Goal: Task Accomplishment & Management: Manage account settings

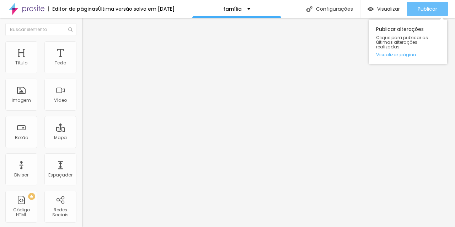
click at [435, 5] on font "Publicar" at bounding box center [428, 8] width 20 height 7
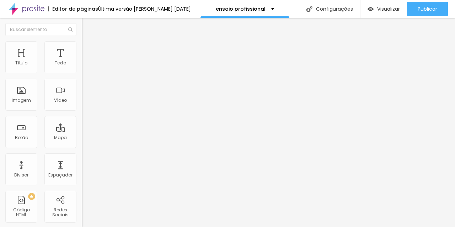
click at [82, 44] on ul "Conteúdo Estilo Avançado" at bounding box center [123, 44] width 82 height 21
click at [82, 46] on img at bounding box center [85, 44] width 6 height 6
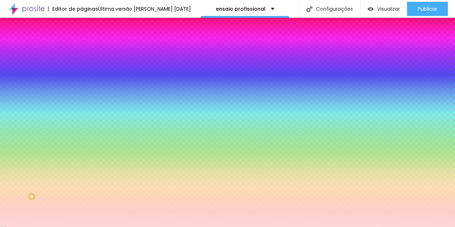
click at [82, 104] on input "#FFD8D8" at bounding box center [124, 100] width 85 height 7
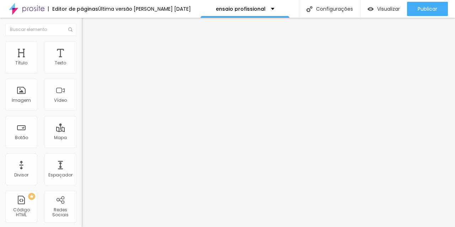
click at [88, 49] on font "Estilo" at bounding box center [93, 46] width 11 height 6
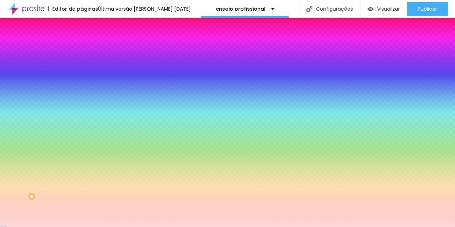
click at [82, 97] on div at bounding box center [123, 97] width 82 height 0
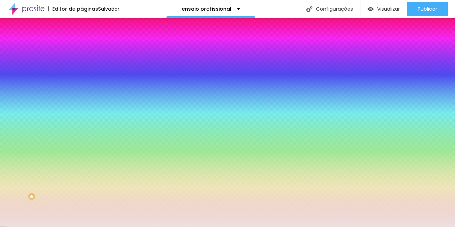
type input "#FFFFFF"
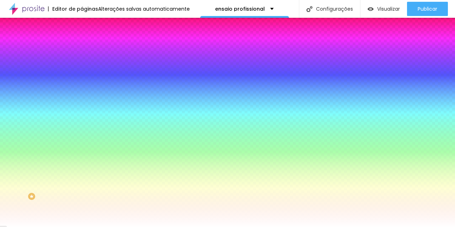
drag, startPoint x: 34, startPoint y: 175, endPoint x: 6, endPoint y: 134, distance: 50.0
click at [82, 104] on div "Cor de fundo Voltar ao padrão #FFFFFF" at bounding box center [123, 94] width 82 height 20
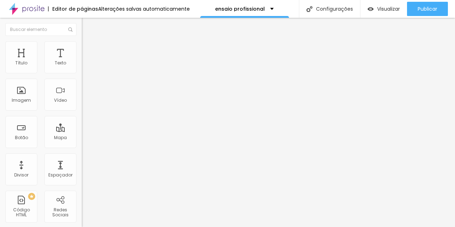
click at [82, 46] on img at bounding box center [85, 44] width 6 height 6
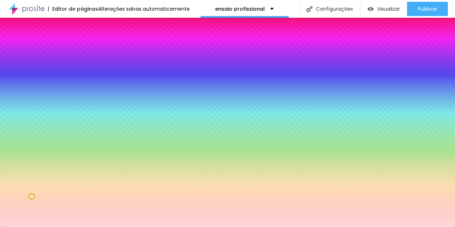
click at [82, 97] on div at bounding box center [123, 97] width 82 height 0
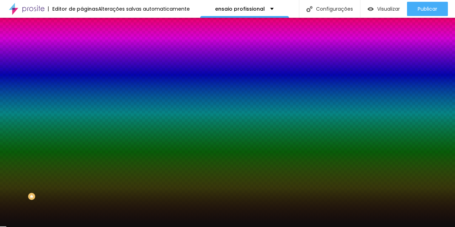
type input "#000000"
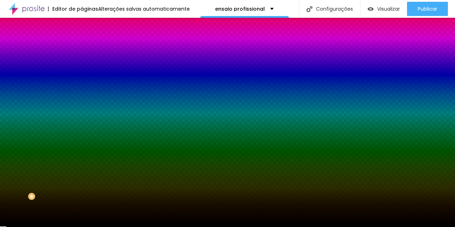
drag, startPoint x: 38, startPoint y: 160, endPoint x: 9, endPoint y: 200, distance: 48.8
click at [82, 200] on div "Editar nulo Conteúdo Estilo Avançado Imagem de fundo Adicionar imagem Efeito da…" at bounding box center [123, 122] width 82 height 209
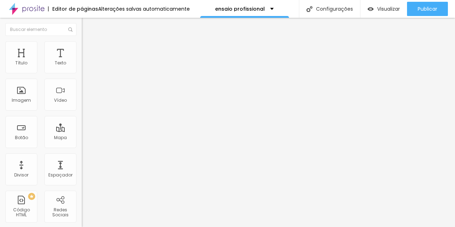
click at [82, 47] on li "Estilo" at bounding box center [123, 44] width 82 height 7
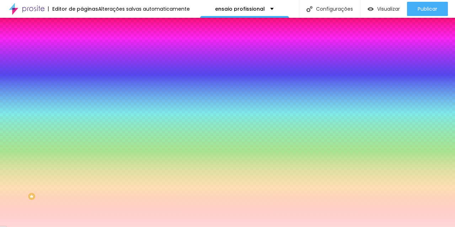
click at [82, 68] on div at bounding box center [123, 68] width 82 height 0
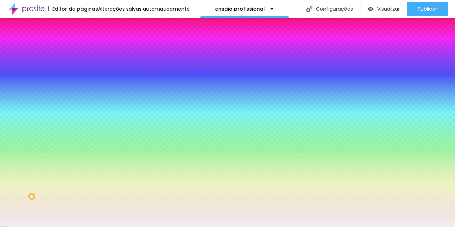
type input "#FFFFFF"
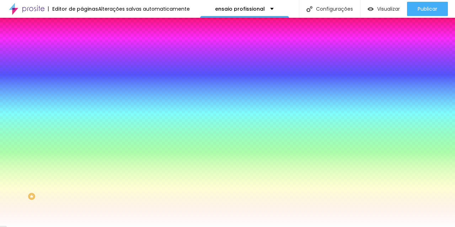
drag, startPoint x: 28, startPoint y: 120, endPoint x: 0, endPoint y: 75, distance: 53.4
click at [82, 75] on div "Cor de fundo Voltar ao padrão #FFFFFF 0 Borda arredondada" at bounding box center [123, 115] width 82 height 120
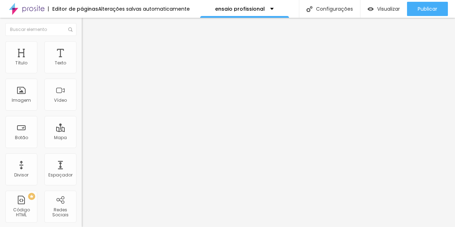
click at [82, 44] on img at bounding box center [85, 44] width 6 height 6
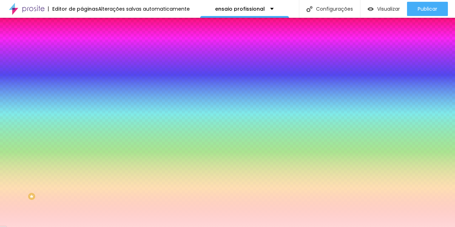
click at [82, 104] on input "#FFD8D8" at bounding box center [124, 100] width 85 height 7
click at [82, 97] on div at bounding box center [123, 97] width 82 height 0
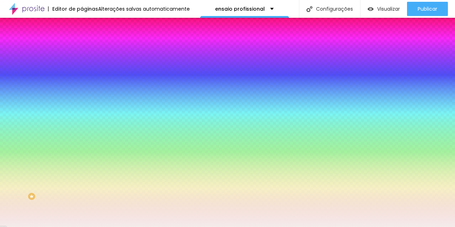
type input "#FFFFFF"
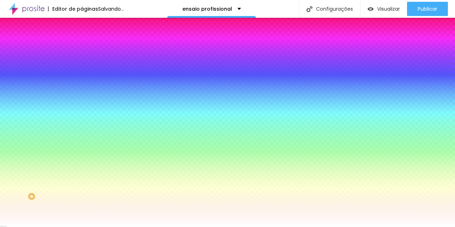
drag, startPoint x: 32, startPoint y: 155, endPoint x: 1, endPoint y: 136, distance: 35.8
click at [82, 136] on div "Imagem de fundo Trocar imagem Efeito da Imagem Nenhum Nenhum Parallax Cor de fu…" at bounding box center [123, 101] width 82 height 92
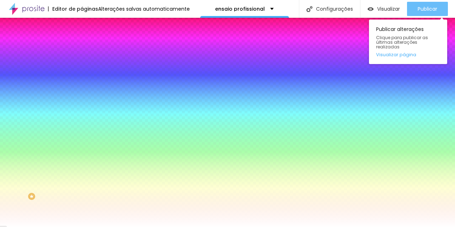
click at [425, 12] on font "Publicar" at bounding box center [428, 8] width 20 height 7
